Goal: Task Accomplishment & Management: Manage account settings

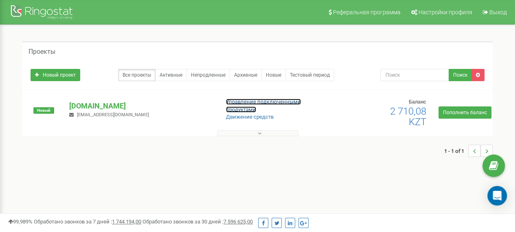
click at [234, 104] on link "Управление подключенными продуктами" at bounding box center [263, 106] width 75 height 14
click at [246, 75] on link "Архивные" at bounding box center [246, 75] width 32 height 12
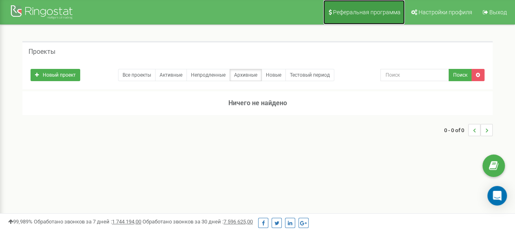
click at [363, 12] on span "Реферальная программа" at bounding box center [367, 12] width 68 height 7
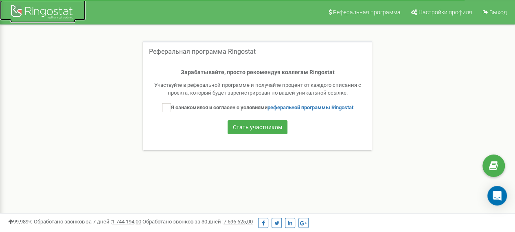
click at [42, 13] on div at bounding box center [42, 13] width 65 height 20
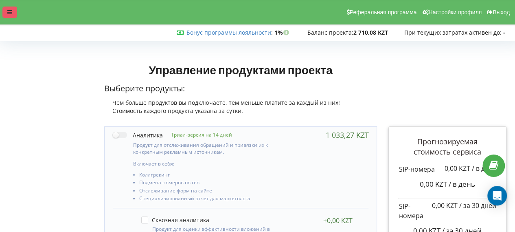
click at [11, 11] on icon at bounding box center [9, 12] width 5 height 6
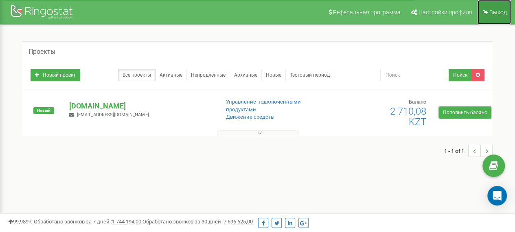
click at [496, 9] on span "Выход" at bounding box center [498, 12] width 18 height 7
